Goal: Information Seeking & Learning: Learn about a topic

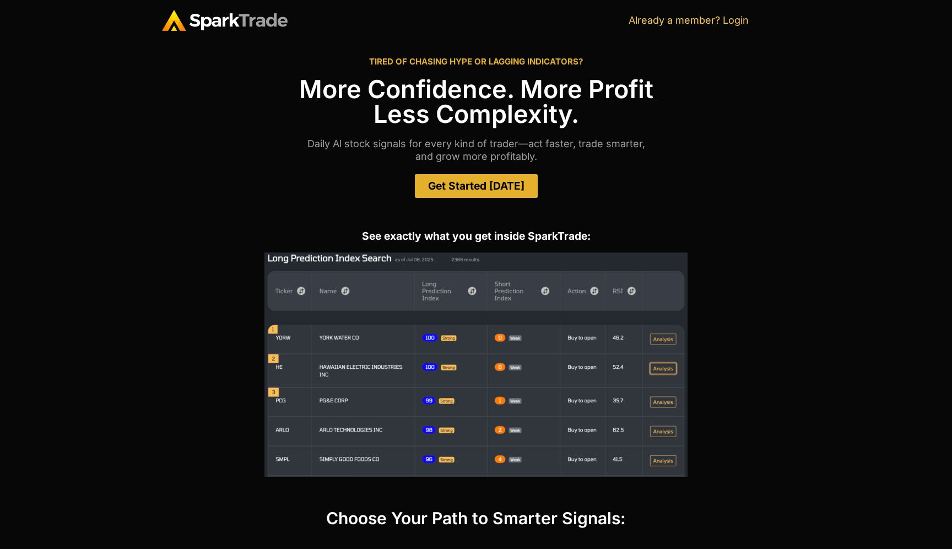
click at [487, 184] on span "Get Started [DATE]" at bounding box center [476, 186] width 96 height 10
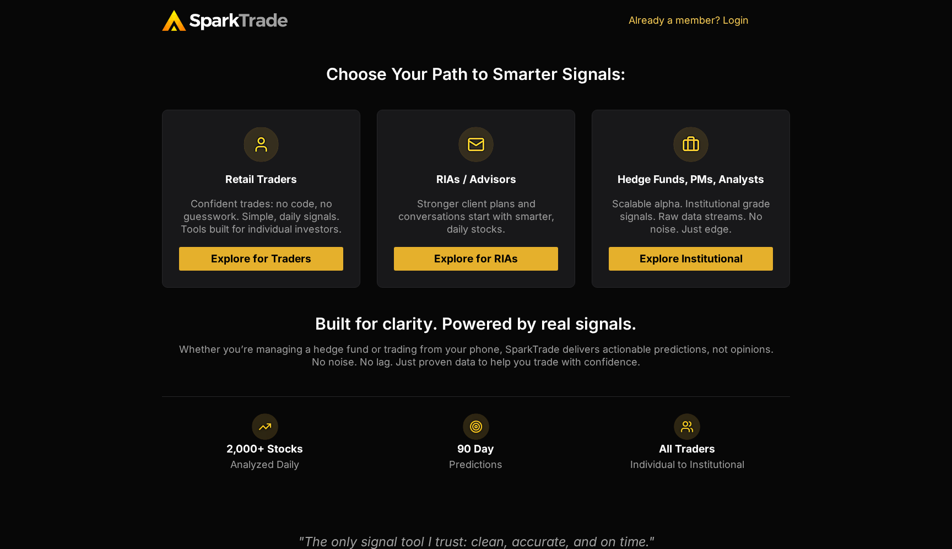
scroll to position [452, 0]
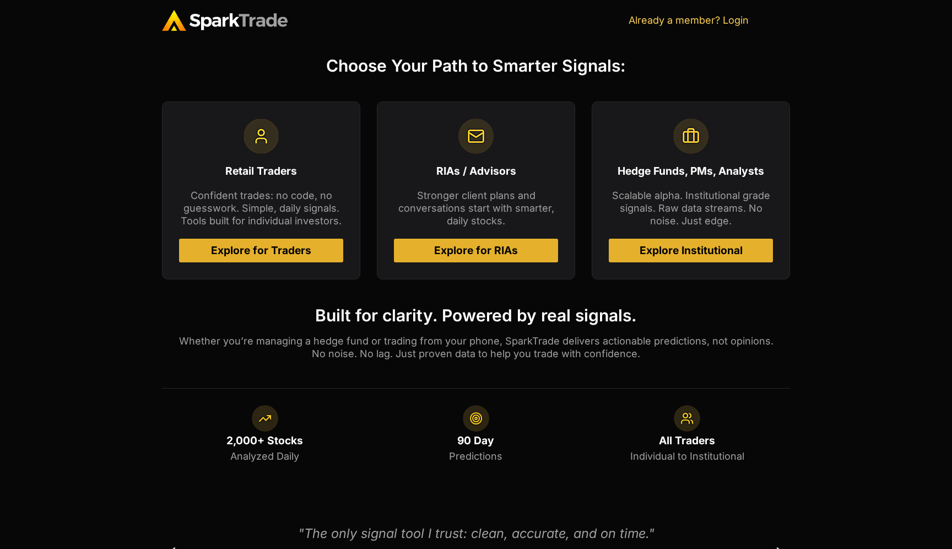
click at [303, 245] on span "Explore for Traders" at bounding box center [261, 250] width 100 height 10
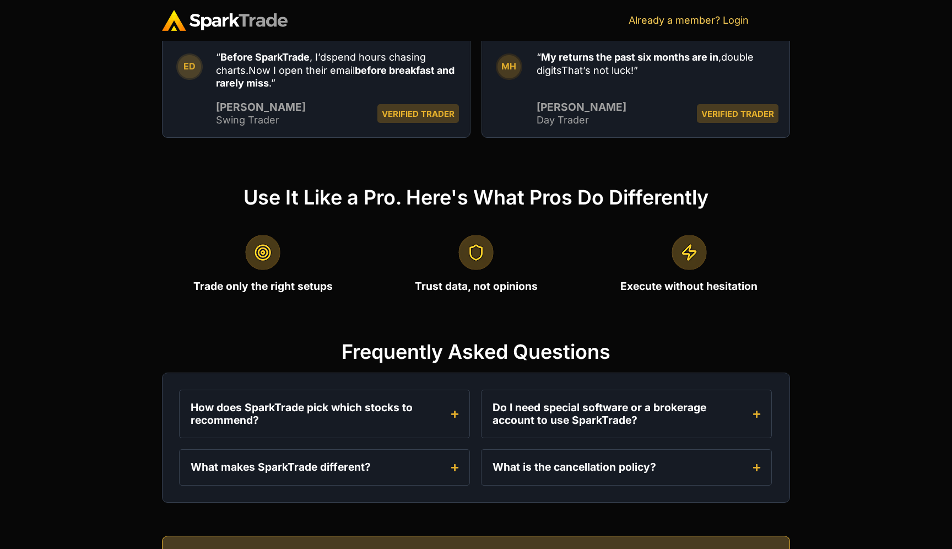
scroll to position [1288, 0]
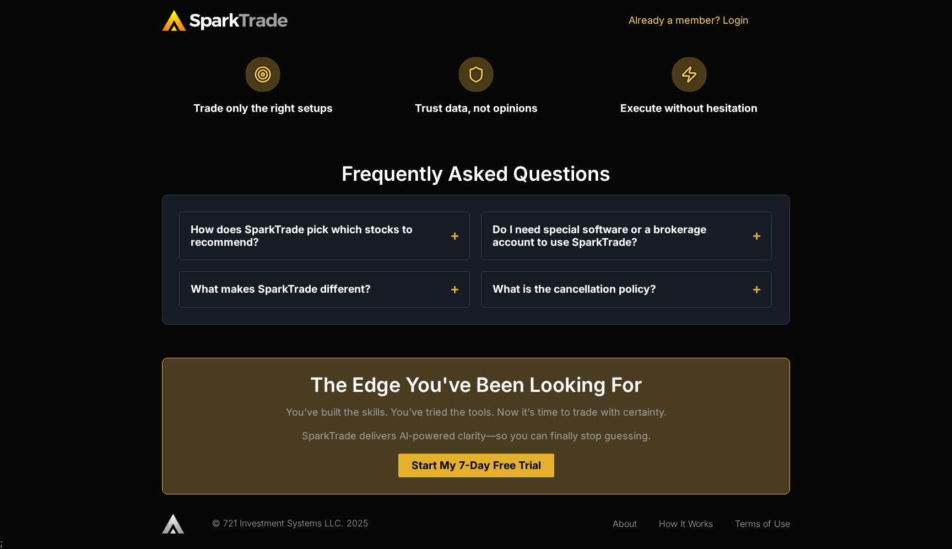
click at [476, 200] on div "How does SparkTrade pick which stocks to recommend? Our AI analyzes thousands o…" at bounding box center [476, 259] width 628 height 130
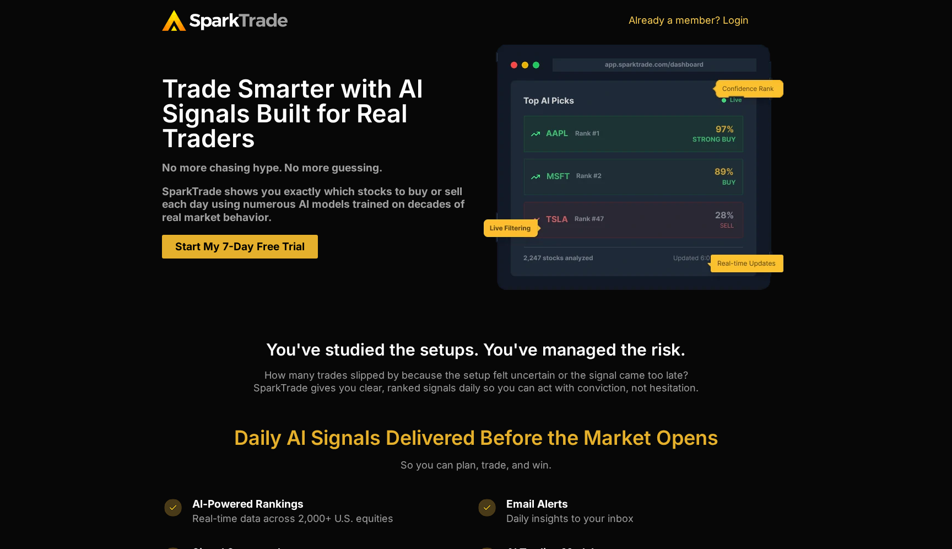
scroll to position [0, 0]
